Goal: Task Accomplishment & Management: Complete application form

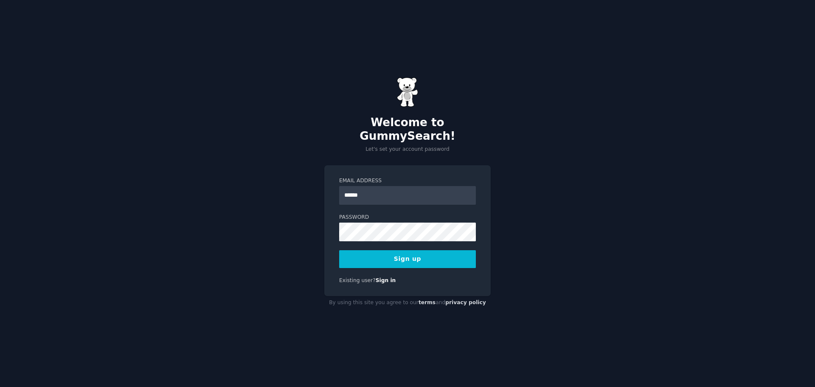
type input "**********"
click at [339, 250] on button "Sign up" at bounding box center [407, 259] width 137 height 18
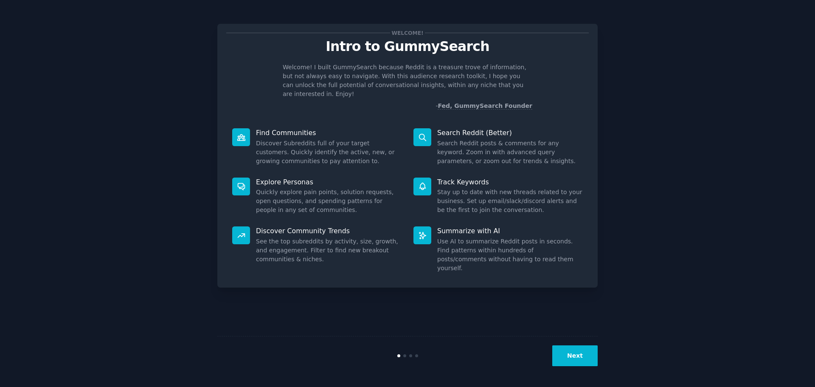
click at [583, 357] on button "Next" at bounding box center [574, 355] width 45 height 21
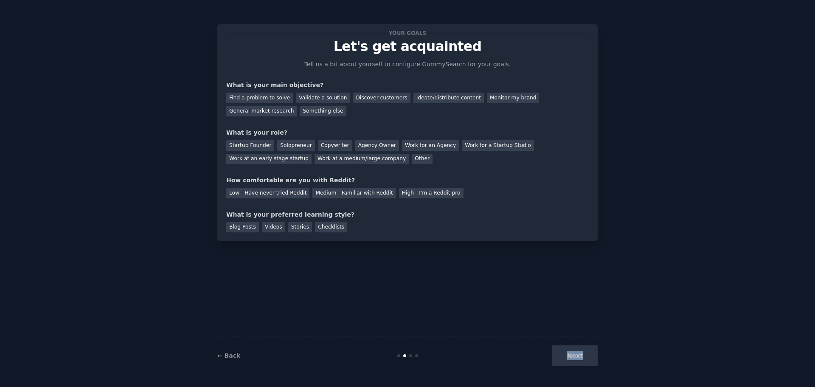
click at [583, 357] on div "Next" at bounding box center [534, 355] width 127 height 21
click at [580, 356] on div "Next" at bounding box center [534, 355] width 127 height 21
click at [369, 98] on div "Discover customers" at bounding box center [381, 97] width 57 height 11
click at [266, 95] on div "Find a problem to solve" at bounding box center [259, 97] width 67 height 11
click at [577, 355] on div "Next" at bounding box center [534, 355] width 127 height 21
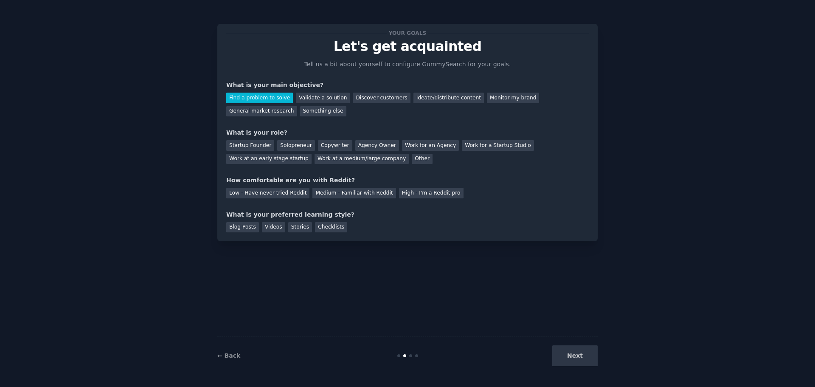
click at [407, 355] on div at bounding box center [407, 355] width 127 height 3
click at [311, 154] on div "Work at an early stage startup" at bounding box center [268, 159] width 85 height 11
click at [279, 193] on div "Low - Have never tried Reddit" at bounding box center [267, 193] width 83 height 11
click at [440, 98] on div "Ideate/distribute content" at bounding box center [448, 97] width 70 height 11
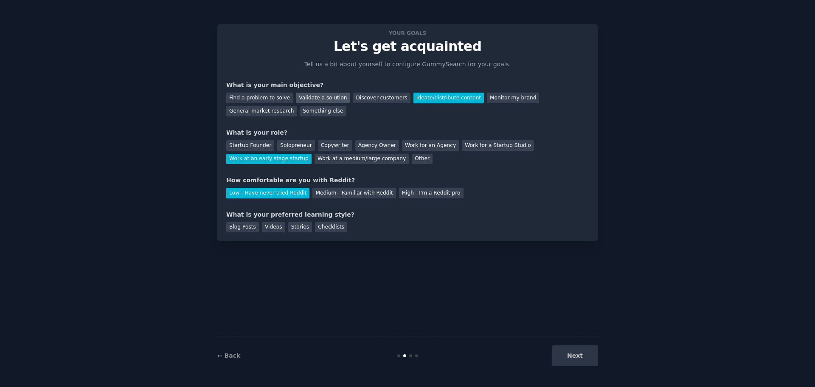
click at [311, 98] on div "Validate a solution" at bounding box center [323, 97] width 54 height 11
click at [273, 225] on div "Videos" at bounding box center [273, 227] width 23 height 11
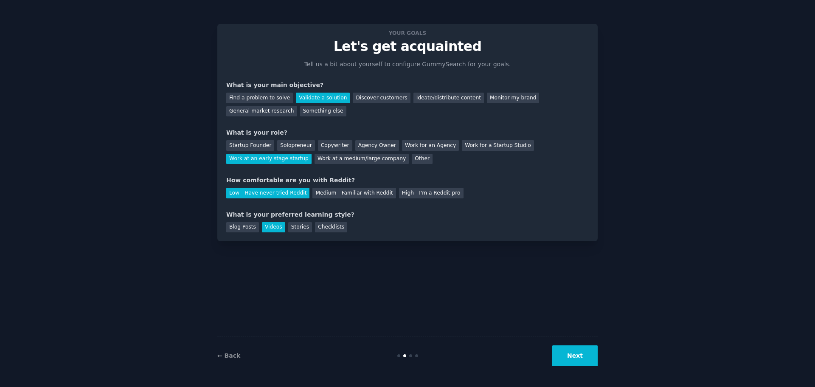
click at [586, 358] on button "Next" at bounding box center [574, 355] width 45 height 21
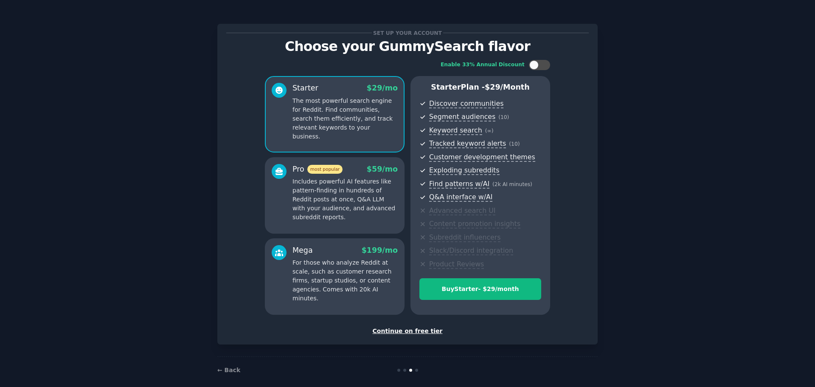
click at [422, 332] on div "Continue on free tier" at bounding box center [407, 330] width 362 height 9
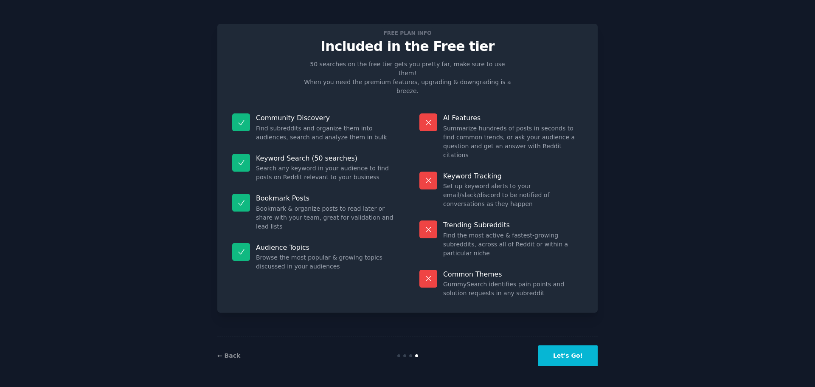
click at [573, 356] on button "Let's Go!" at bounding box center [567, 355] width 59 height 21
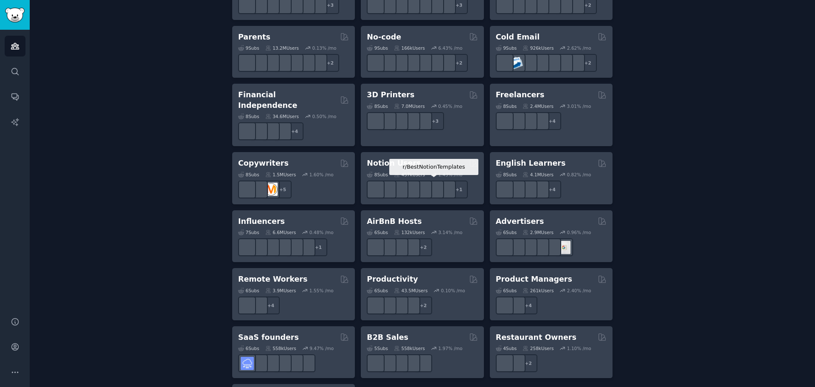
scroll to position [552, 0]
